Goal: Navigation & Orientation: Find specific page/section

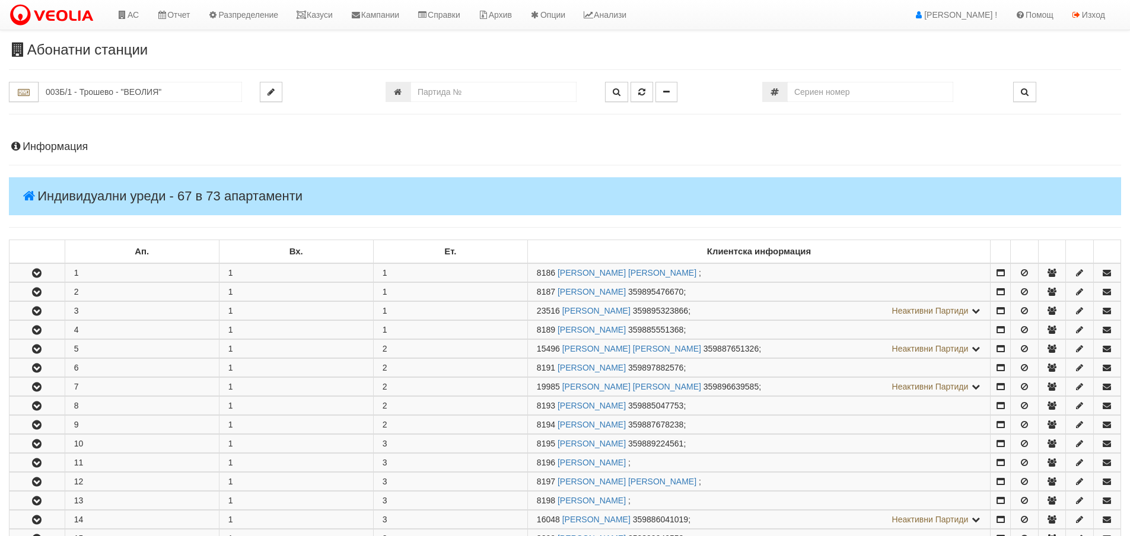
scroll to position [1343, 0]
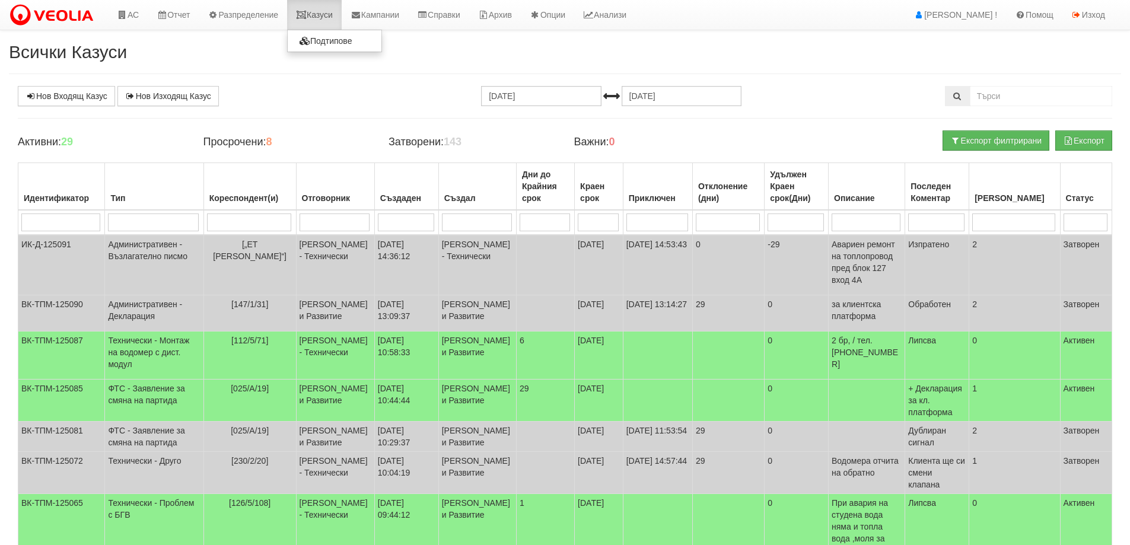
click at [320, 12] on link "Казуси" at bounding box center [314, 15] width 55 height 30
